Goal: Task Accomplishment & Management: Use online tool/utility

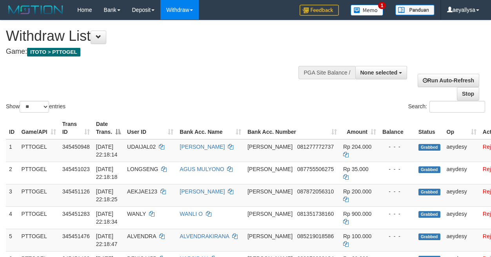
select select
select select "**"
select select
select select "**"
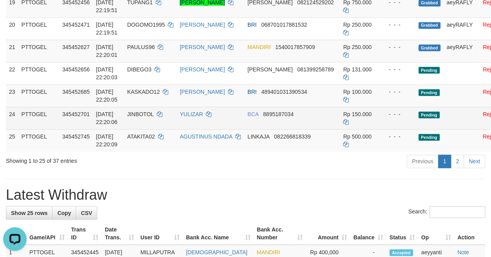
scroll to position [564, 0]
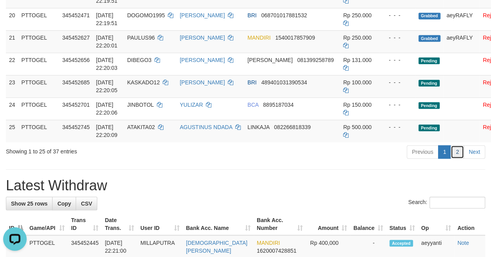
click at [462, 158] on link "2" at bounding box center [457, 151] width 13 height 13
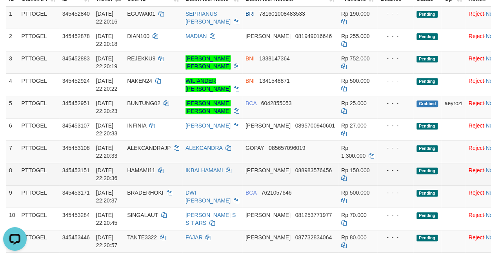
scroll to position [114, 0]
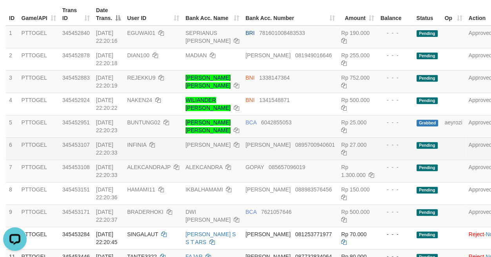
drag, startPoint x: 478, startPoint y: 179, endPoint x: 451, endPoint y: 164, distance: 32.0
click at [478, 179] on td "Approved" at bounding box center [482, 171] width 35 height 22
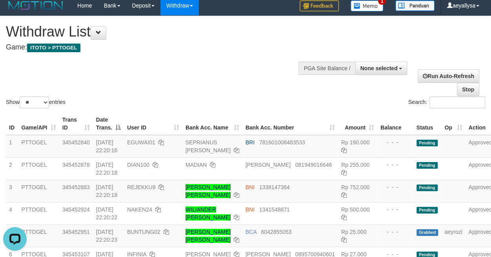
scroll to position [0, 0]
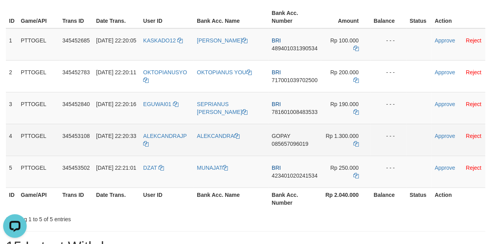
drag, startPoint x: 163, startPoint y: 154, endPoint x: 350, endPoint y: 152, distance: 186.7
click at [350, 152] on tr "4 PTTOGEL 345453108 [DATE] 22:20:33 ALEKCANDRAJP ALEKCANDRA GOPAY 085657096019 …" at bounding box center [245, 140] width 479 height 32
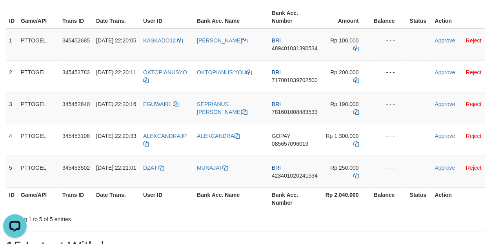
click at [480, 201] on th "Action" at bounding box center [458, 198] width 54 height 22
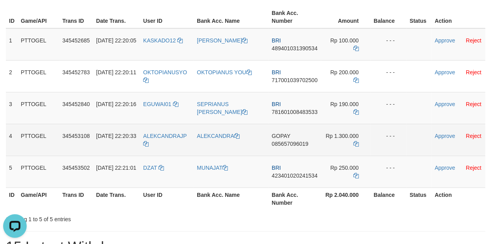
click at [307, 142] on span "085657096019" at bounding box center [290, 143] width 36 height 6
copy span "085657096019"
click at [307, 142] on span "085657096019" at bounding box center [290, 143] width 36 height 6
copy td "GOPAY 085657096019"
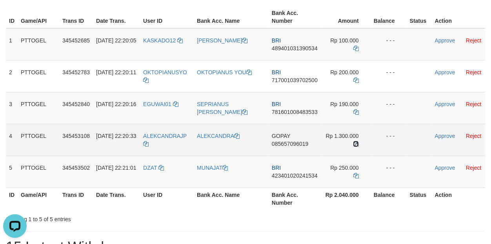
click at [356, 142] on icon at bounding box center [355, 143] width 5 height 5
click at [443, 136] on link "Approve" at bounding box center [444, 136] width 20 height 6
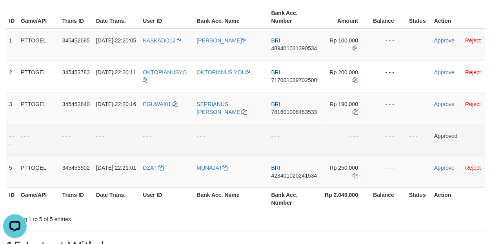
click at [481, 136] on td "Approved" at bounding box center [458, 140] width 55 height 32
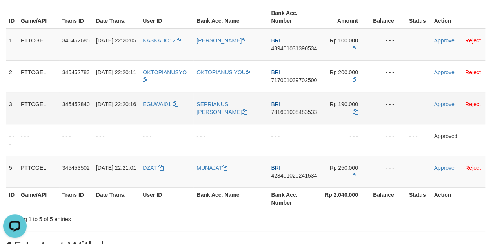
drag, startPoint x: 164, startPoint y: 45, endPoint x: 330, endPoint y: 106, distance: 176.9
click at [330, 106] on tbody "1 PTTOGEL 345452685 01/10/2025 22:20:05 KASKADO12 ALEXANDER BRI 489401031390534…" at bounding box center [245, 107] width 479 height 159
copy tr
click at [490, 199] on div "ID Game/API Trans ID Date Trans. User ID Bank Acc. Name Bank Acc. Number Amount…" at bounding box center [245, 108] width 491 height 208
drag, startPoint x: 157, startPoint y: 179, endPoint x: 351, endPoint y: 178, distance: 194.1
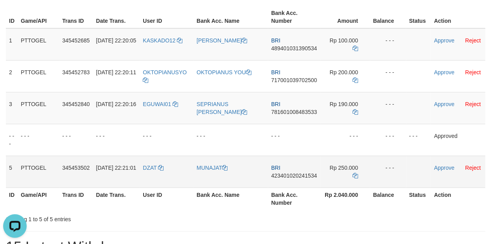
click at [351, 178] on tr "5 PTTOGEL 345453502 01/10/2025 22:21:01 DZAT MUNAJAT BRI 423401020241534 Rp 250…" at bounding box center [245, 171] width 479 height 32
copy tr
drag, startPoint x: 479, startPoint y: 208, endPoint x: 347, endPoint y: 84, distance: 181.7
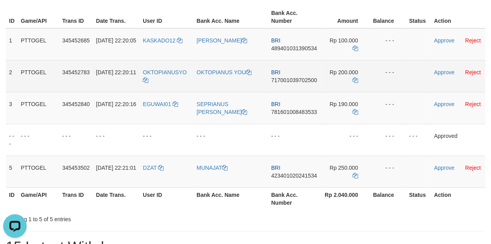
click at [479, 209] on th "Action" at bounding box center [458, 198] width 55 height 22
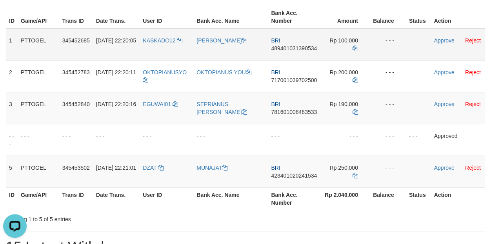
click at [295, 43] on td "BRI 489401031390534" at bounding box center [294, 44] width 52 height 32
click at [297, 48] on span "489401031390534" at bounding box center [294, 48] width 46 height 6
copy span "489401031390534"
click at [355, 48] on icon at bounding box center [355, 47] width 5 height 5
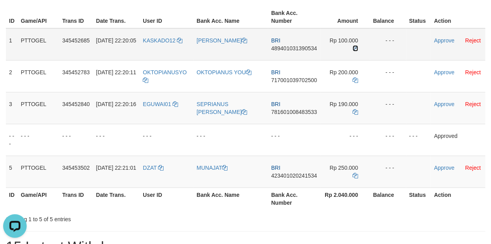
click at [355, 48] on icon at bounding box center [355, 47] width 5 height 5
click at [165, 43] on td "KASKADO12" at bounding box center [167, 44] width 54 height 32
click at [165, 42] on span "KASKADO12" at bounding box center [159, 40] width 33 height 6
click at [167, 38] on span "KASKADO12" at bounding box center [159, 40] width 33 height 6
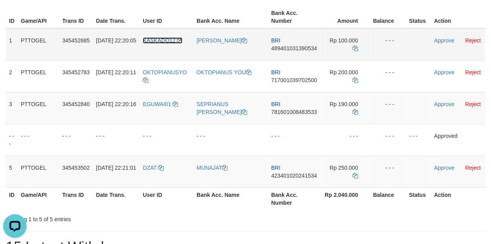
click at [167, 38] on span "KASKADO12" at bounding box center [159, 40] width 33 height 6
click at [245, 210] on div "ID Game/API Trans ID Date Trans. User ID Bank Acc. Name Bank Acc. Number Amount…" at bounding box center [245, 108] width 491 height 208
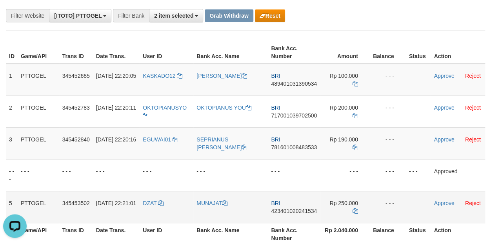
scroll to position [55, 0]
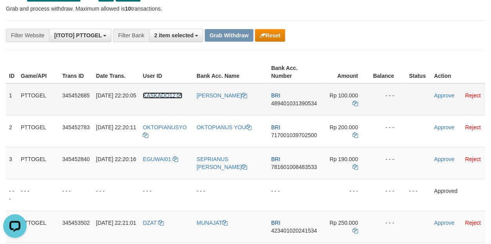
click at [180, 97] on link "KASKADO12" at bounding box center [163, 95] width 40 height 6
click at [181, 96] on icon at bounding box center [179, 95] width 5 height 5
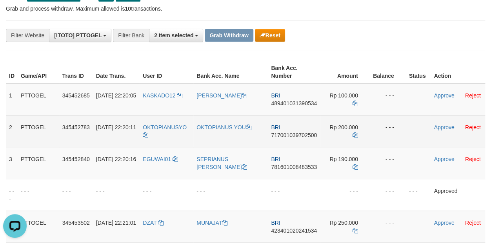
click at [306, 136] on span "717001039702500" at bounding box center [294, 135] width 46 height 6
click at [305, 136] on span "717001039702500" at bounding box center [294, 135] width 46 height 6
copy span "717001039702500"
click at [305, 136] on span "717001039702500" at bounding box center [294, 135] width 46 height 6
copy span "717001039702500"
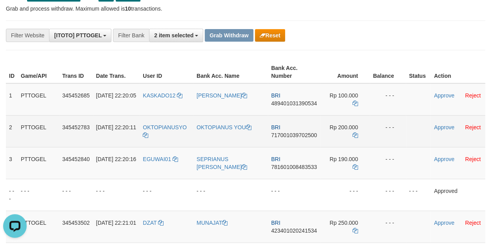
click at [305, 133] on span "717001039702500" at bounding box center [294, 135] width 46 height 6
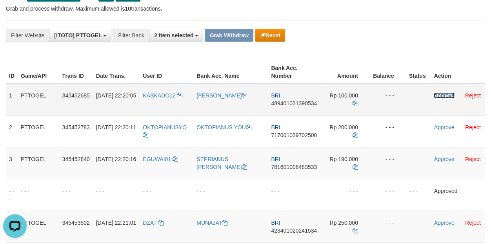
click at [441, 94] on link "Approve" at bounding box center [444, 95] width 20 height 6
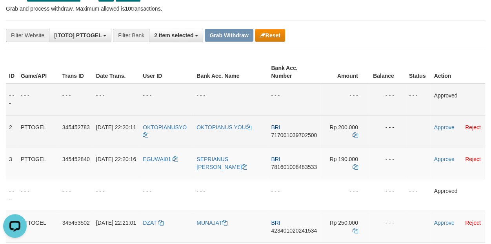
click at [298, 136] on span "717001039702500" at bounding box center [294, 135] width 46 height 6
click at [298, 135] on span "717001039702500" at bounding box center [294, 135] width 46 height 6
copy span "717001039702500"
click at [298, 135] on span "717001039702500" at bounding box center [294, 135] width 46 height 6
copy td "BRI 717001039702500"
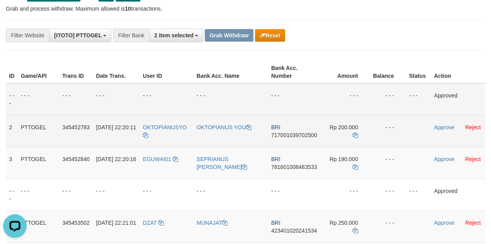
click at [297, 134] on span "717001039702500" at bounding box center [294, 135] width 46 height 6
copy span "717001039702500"
click at [297, 134] on span "717001039702500" at bounding box center [294, 135] width 46 height 6
click at [305, 135] on span "717001039702500" at bounding box center [294, 135] width 46 height 6
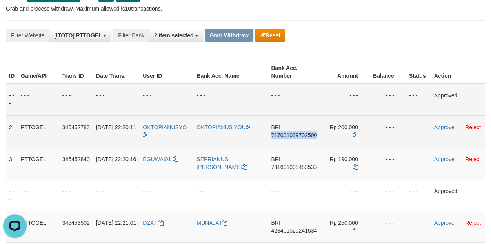
click at [305, 135] on span "717001039702500" at bounding box center [294, 135] width 46 height 6
click at [356, 134] on icon at bounding box center [355, 134] width 5 height 5
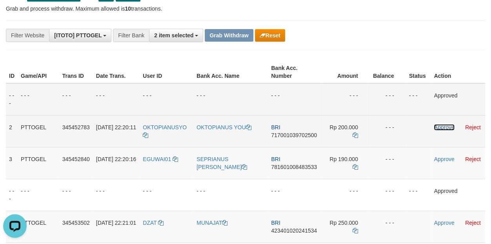
click at [445, 127] on link "Approve" at bounding box center [444, 127] width 20 height 6
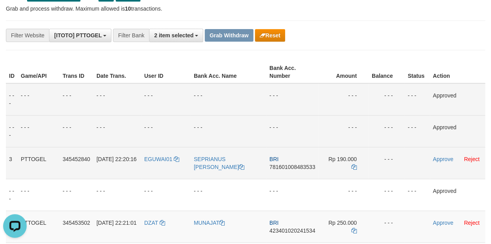
click at [303, 168] on span "781601008483533" at bounding box center [292, 167] width 46 height 6
click at [303, 167] on span "781601008483533" at bounding box center [292, 167] width 46 height 6
click at [360, 168] on td "Rp 190.000" at bounding box center [343, 163] width 50 height 32
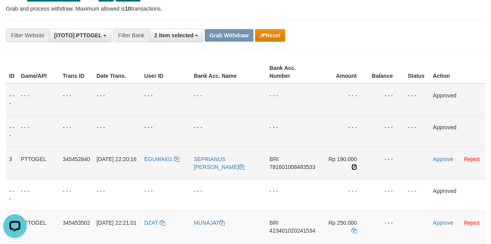
click at [355, 169] on link at bounding box center [353, 167] width 5 height 6
click at [354, 169] on link at bounding box center [353, 167] width 5 height 6
click at [451, 160] on link "Approve" at bounding box center [443, 159] width 20 height 6
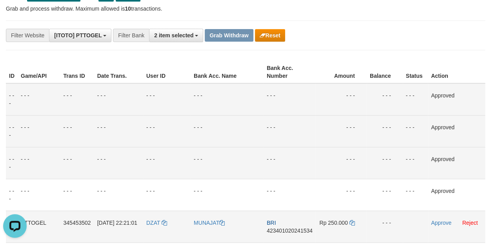
click at [284, 224] on td "BRI 423401020241534" at bounding box center [290, 226] width 52 height 32
click at [284, 228] on span "423401020241534" at bounding box center [290, 230] width 46 height 6
click at [285, 228] on span "423401020241534" at bounding box center [290, 230] width 46 height 6
click at [351, 221] on icon at bounding box center [351, 222] width 5 height 5
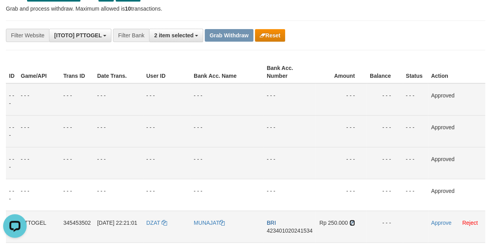
click at [351, 221] on icon at bounding box center [351, 222] width 5 height 5
click at [445, 223] on link "Approve" at bounding box center [441, 222] width 20 height 6
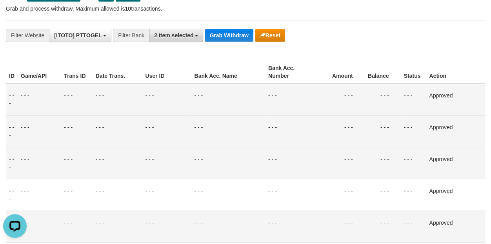
click at [172, 37] on button "2 item selected" at bounding box center [176, 35] width 54 height 13
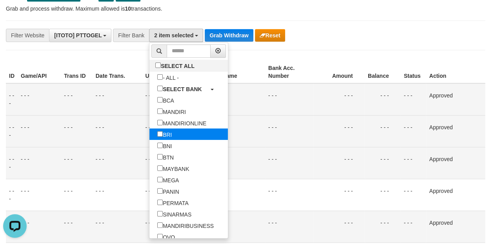
click at [149, 135] on label "BRI" at bounding box center [164, 133] width 30 height 11
select select "*****"
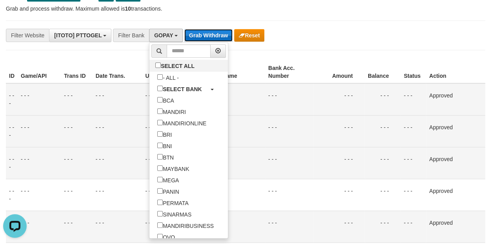
click at [210, 29] on button "Grab Withdraw" at bounding box center [208, 35] width 48 height 13
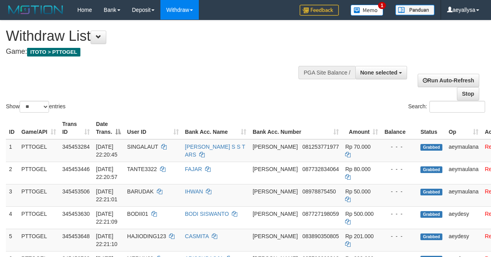
select select
select select "**"
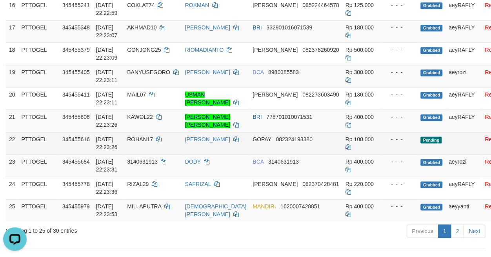
scroll to position [494, 0]
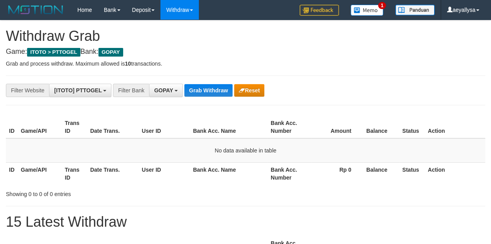
scroll to position [120, 0]
click at [215, 85] on button "Grab Withdraw" at bounding box center [208, 90] width 48 height 13
click at [167, 90] on span "GOPAY" at bounding box center [163, 90] width 19 height 6
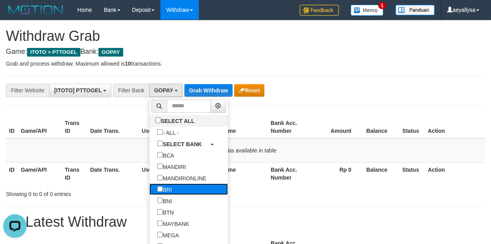
click at [149, 187] on label "BRI" at bounding box center [164, 188] width 30 height 11
select select "***"
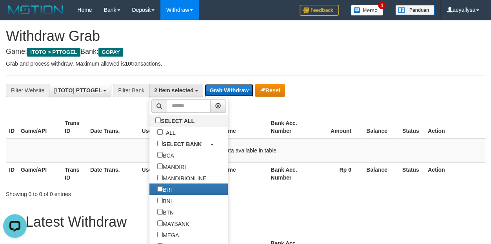
click at [223, 87] on button "Grab Withdraw" at bounding box center [229, 90] width 48 height 13
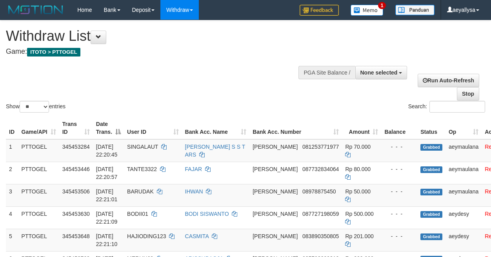
select select
select select "**"
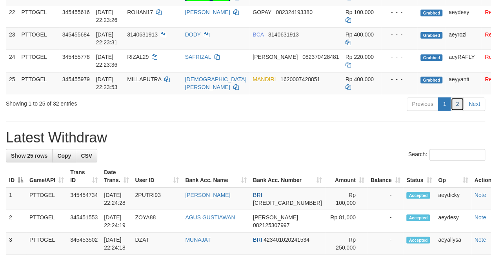
click at [458, 111] on link "2" at bounding box center [457, 103] width 13 height 13
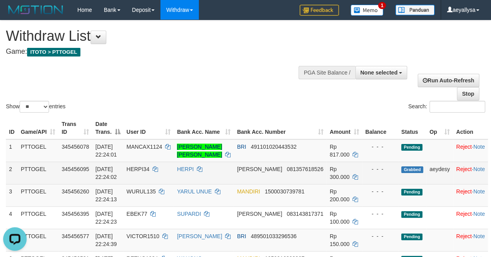
scroll to position [110, 0]
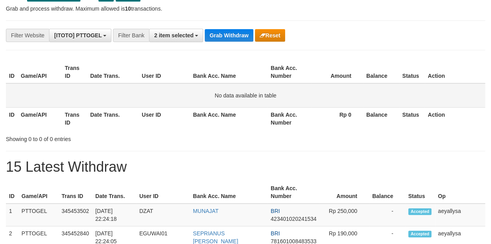
scroll to position [39, 0]
click at [225, 35] on button "Grab Withdraw" at bounding box center [229, 35] width 48 height 13
click at [228, 33] on button "Grab Withdraw" at bounding box center [229, 35] width 48 height 13
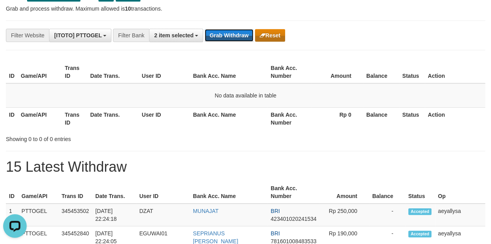
scroll to position [0, 0]
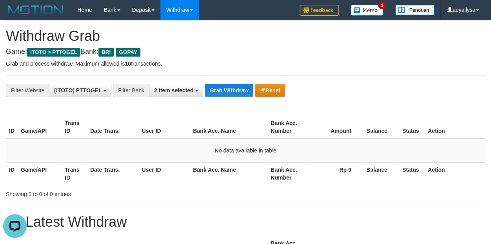
click at [174, 90] on span "2 item selected" at bounding box center [173, 90] width 39 height 6
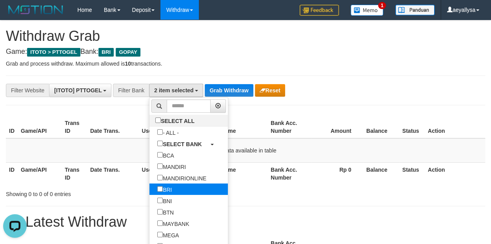
click at [149, 188] on label "BRI" at bounding box center [164, 188] width 30 height 11
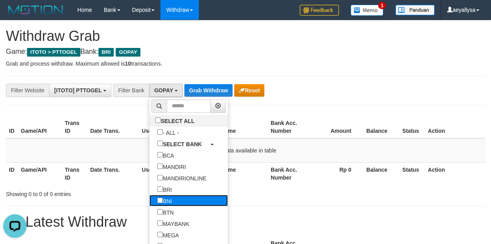
click at [149, 203] on label "BNI" at bounding box center [164, 199] width 30 height 11
select select "***"
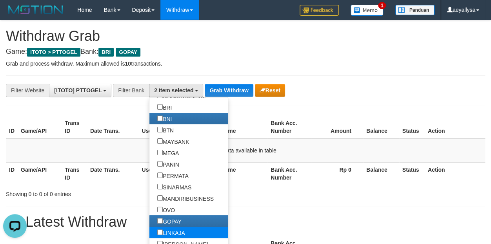
scroll to position [99, 0]
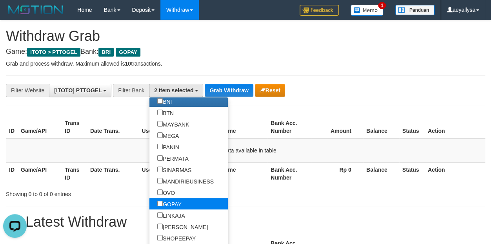
click at [149, 203] on label "GOPAY" at bounding box center [169, 203] width 40 height 11
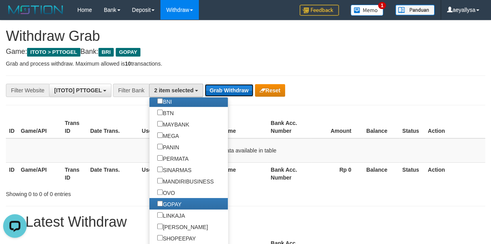
click at [216, 88] on button "Grab Withdraw" at bounding box center [229, 90] width 48 height 13
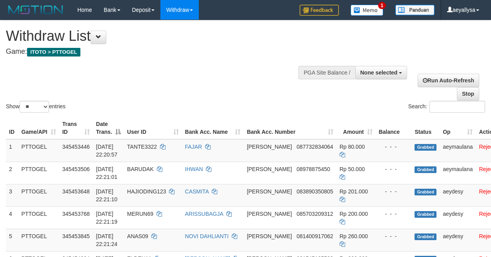
select select
select select "**"
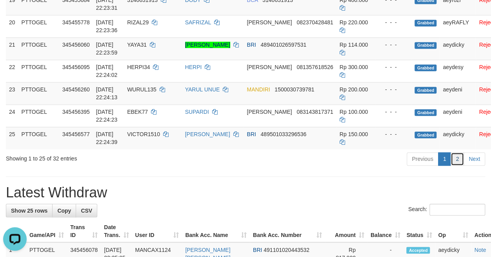
click at [460, 165] on link "2" at bounding box center [457, 158] width 13 height 13
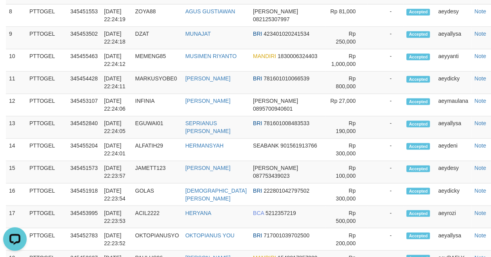
scroll to position [184, 0]
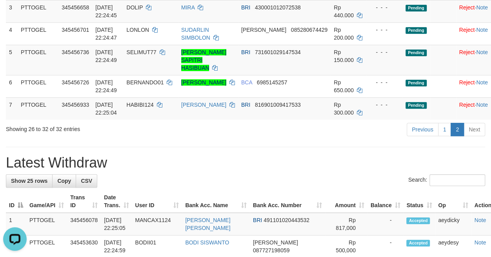
click at [301, 165] on h1 "Latest Withdraw" at bounding box center [245, 163] width 479 height 16
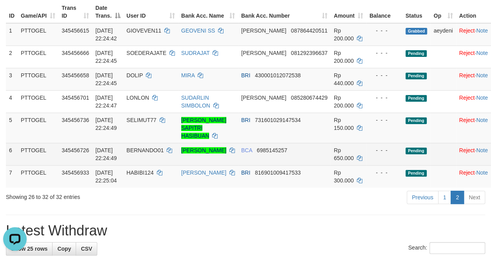
scroll to position [74, 0]
